Goal: Information Seeking & Learning: Learn about a topic

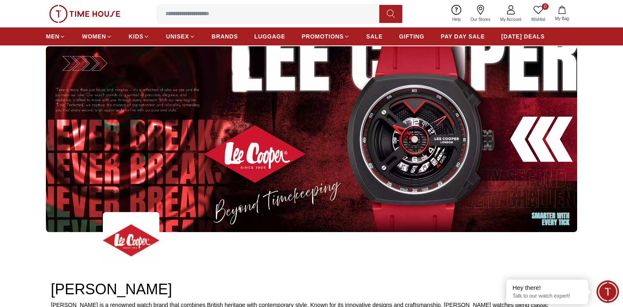
scroll to position [287, 0]
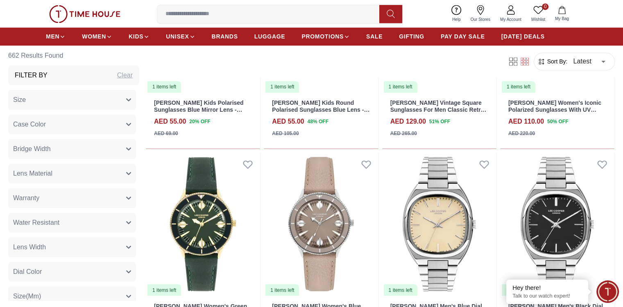
scroll to position [1310, 0]
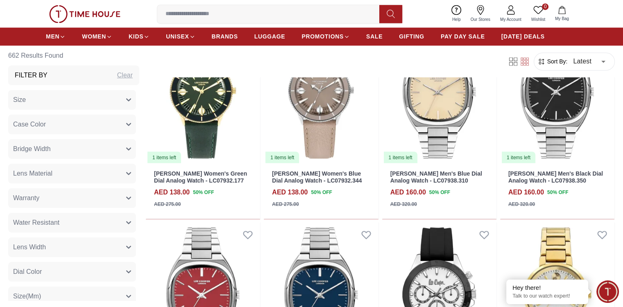
scroll to position [1433, 0]
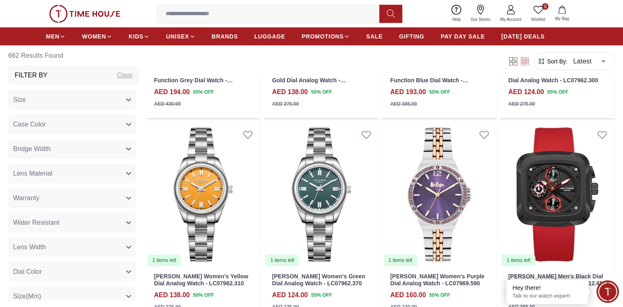
scroll to position [2538, 0]
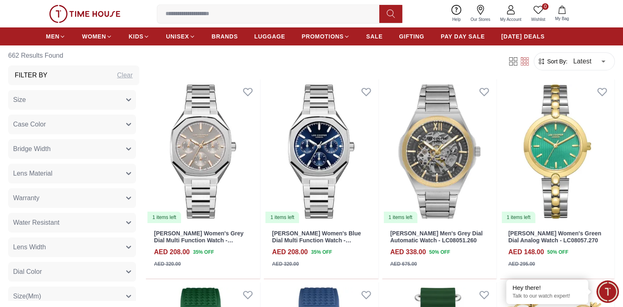
scroll to position [3193, 0]
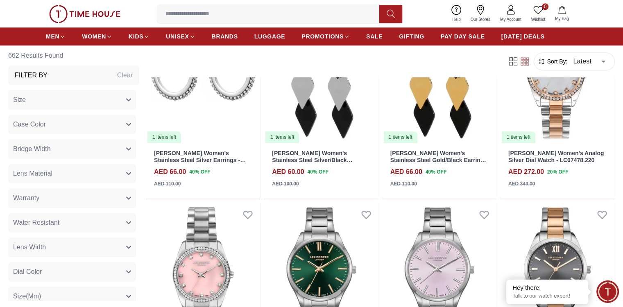
scroll to position [3889, 0]
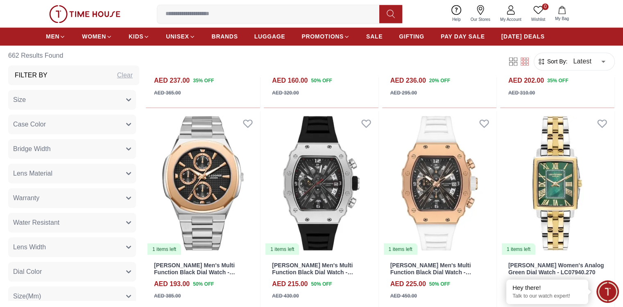
scroll to position [4585, 0]
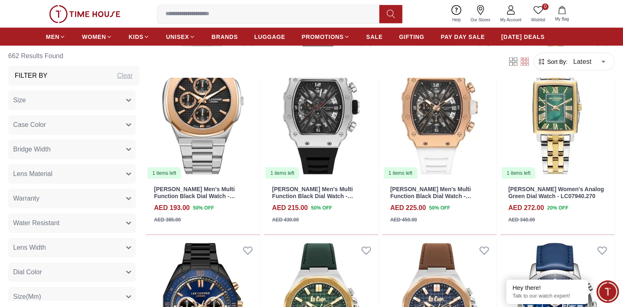
scroll to position [4748, 0]
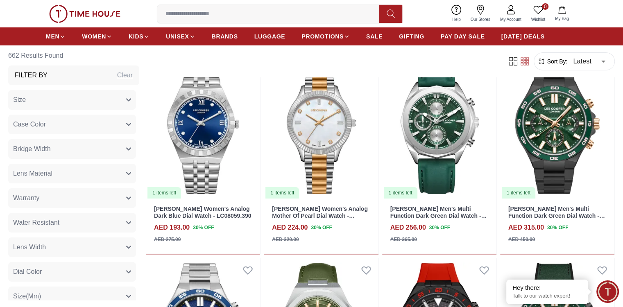
scroll to position [5924, 0]
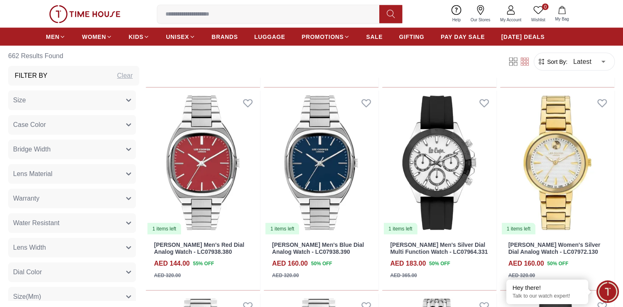
scroll to position [1392, 0]
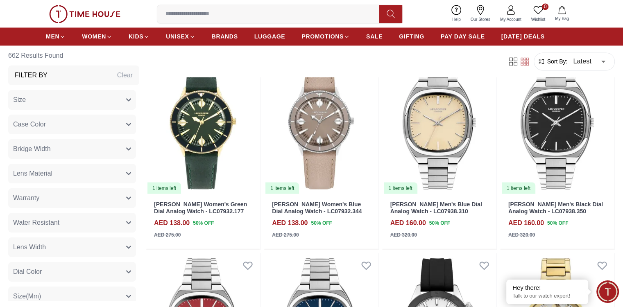
click at [287, 9] on input at bounding box center [271, 14] width 228 height 16
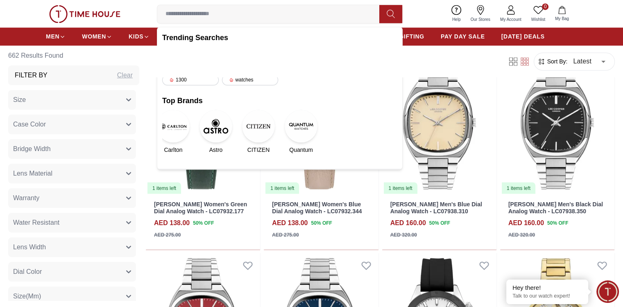
type input "*"
type input "*******"
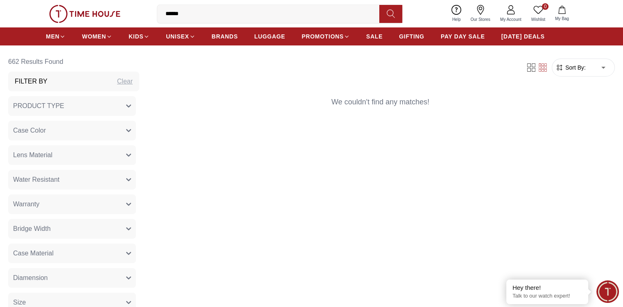
scroll to position [205, 0]
